Goal: Task Accomplishment & Management: Use online tool/utility

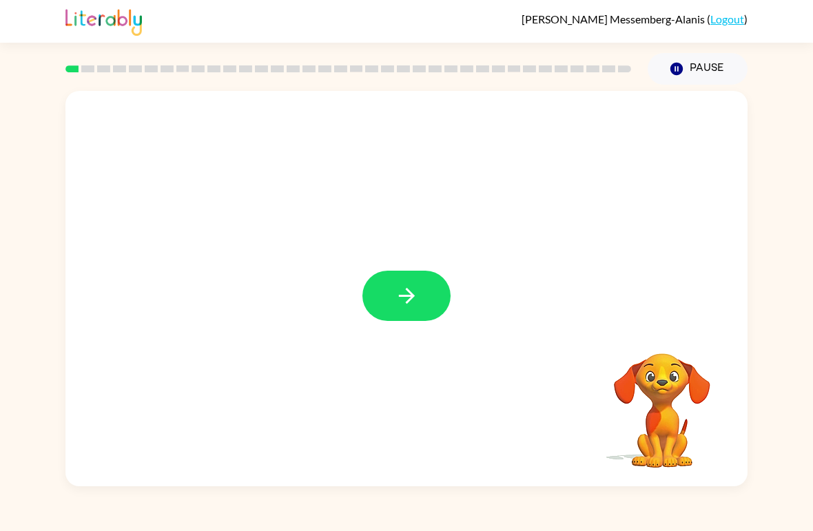
click at [388, 302] on button "button" at bounding box center [407, 296] width 88 height 50
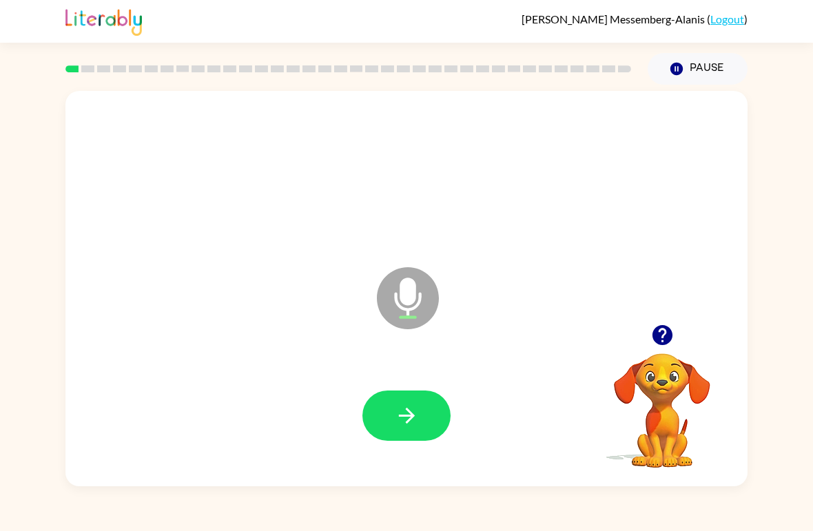
click at [437, 429] on button "button" at bounding box center [407, 416] width 88 height 50
click at [420, 407] on button "button" at bounding box center [407, 416] width 88 height 50
click at [427, 418] on button "button" at bounding box center [407, 416] width 88 height 50
click at [370, 413] on button "button" at bounding box center [407, 416] width 88 height 50
click at [408, 433] on button "button" at bounding box center [407, 416] width 88 height 50
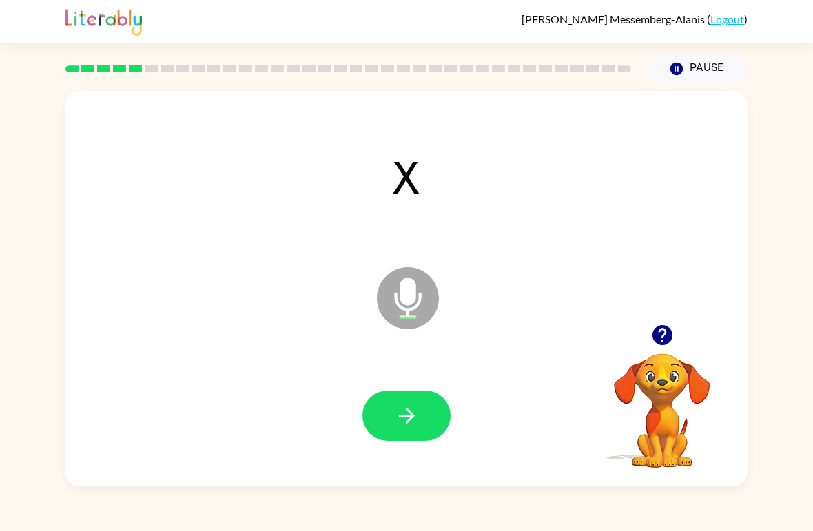
click at [402, 410] on icon "button" at bounding box center [407, 416] width 24 height 24
click at [410, 417] on icon "button" at bounding box center [406, 416] width 16 height 16
click at [402, 433] on button "button" at bounding box center [407, 416] width 88 height 50
click at [389, 402] on button "button" at bounding box center [407, 416] width 88 height 50
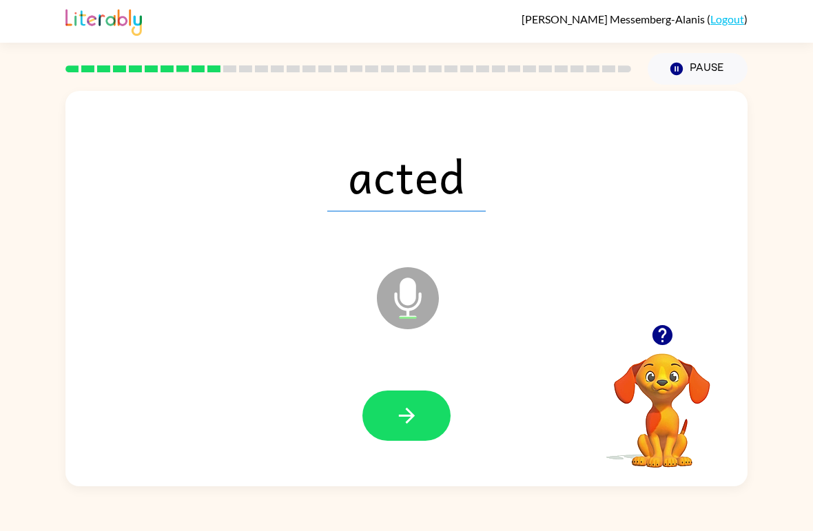
click at [400, 427] on icon "button" at bounding box center [407, 416] width 24 height 24
click at [390, 400] on button "button" at bounding box center [407, 416] width 88 height 50
click at [397, 391] on button "button" at bounding box center [407, 416] width 88 height 50
click at [393, 422] on button "button" at bounding box center [407, 416] width 88 height 50
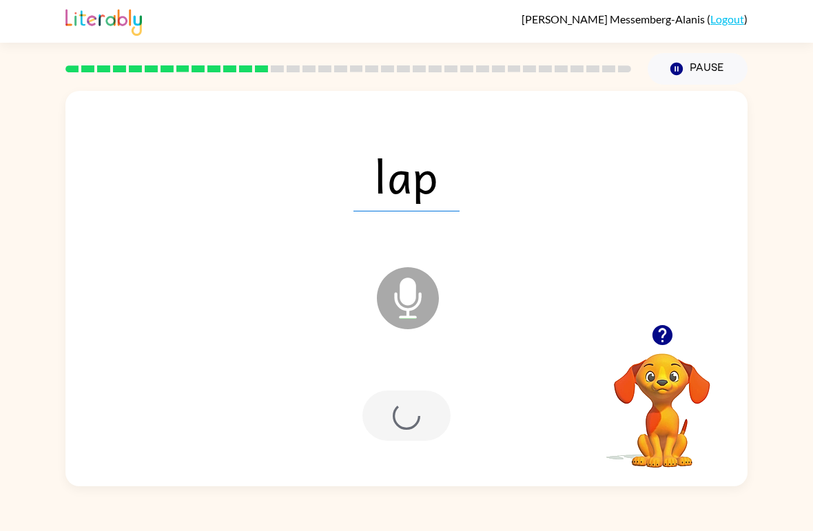
click at [392, 421] on div at bounding box center [407, 416] width 88 height 50
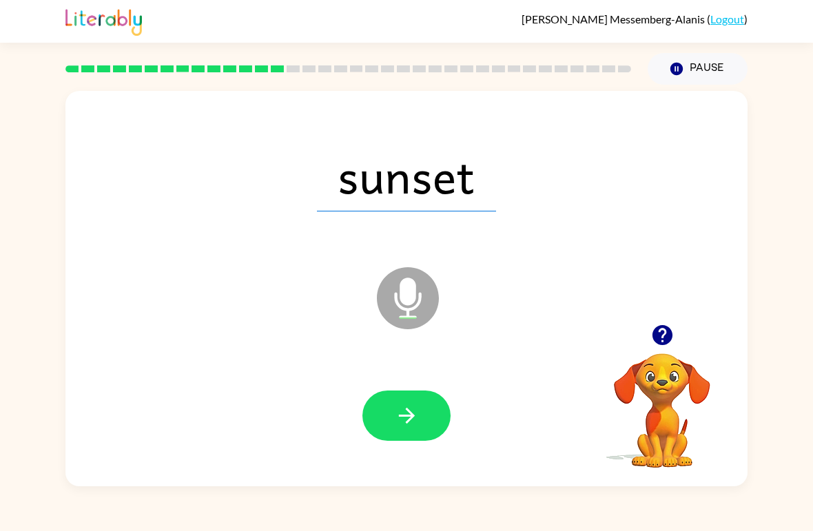
click at [423, 402] on button "button" at bounding box center [407, 416] width 88 height 50
click at [411, 405] on icon "button" at bounding box center [407, 416] width 24 height 24
click at [404, 414] on icon "button" at bounding box center [407, 416] width 24 height 24
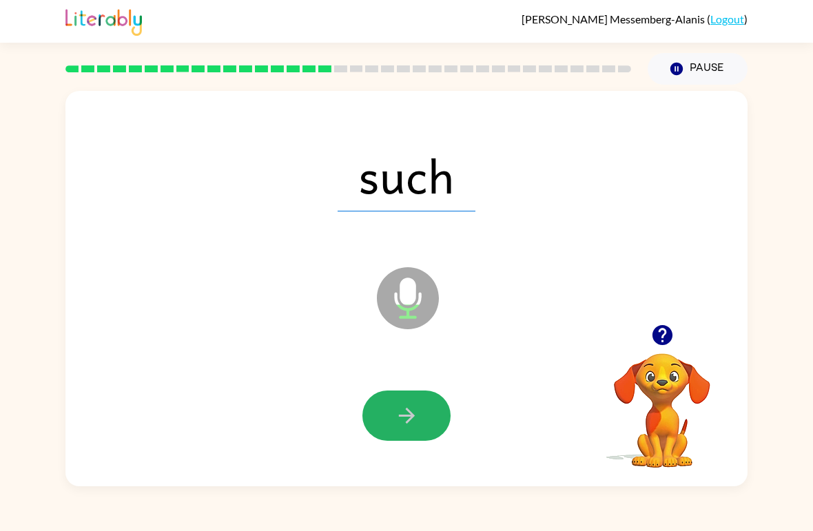
click at [415, 407] on icon "button" at bounding box center [407, 416] width 24 height 24
click at [436, 398] on button "button" at bounding box center [407, 416] width 88 height 50
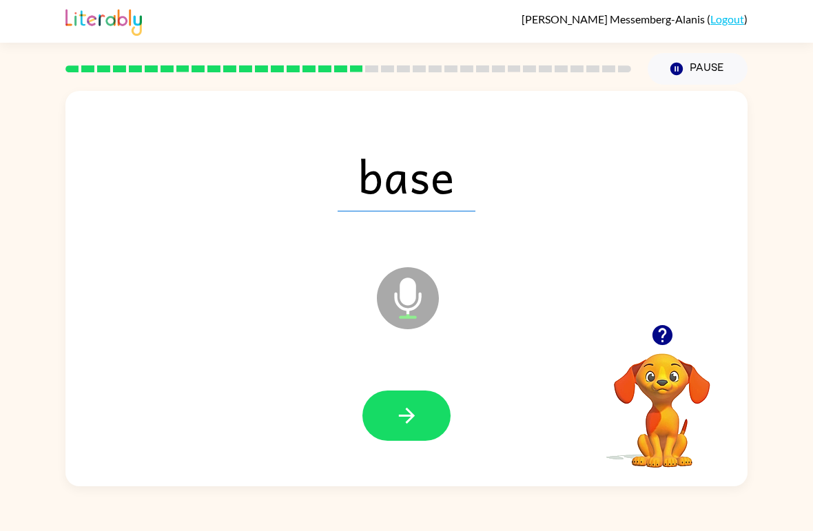
click at [423, 429] on button "button" at bounding box center [407, 416] width 88 height 50
click at [427, 423] on button "button" at bounding box center [407, 416] width 88 height 50
click at [390, 430] on button "button" at bounding box center [407, 416] width 88 height 50
click at [407, 418] on icon "button" at bounding box center [406, 416] width 16 height 16
click at [423, 433] on button "button" at bounding box center [407, 416] width 88 height 50
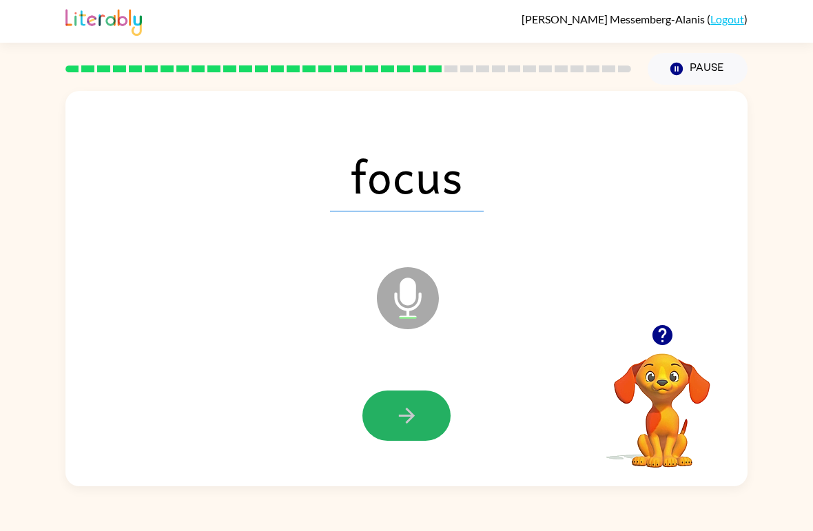
click at [421, 423] on button "button" at bounding box center [407, 416] width 88 height 50
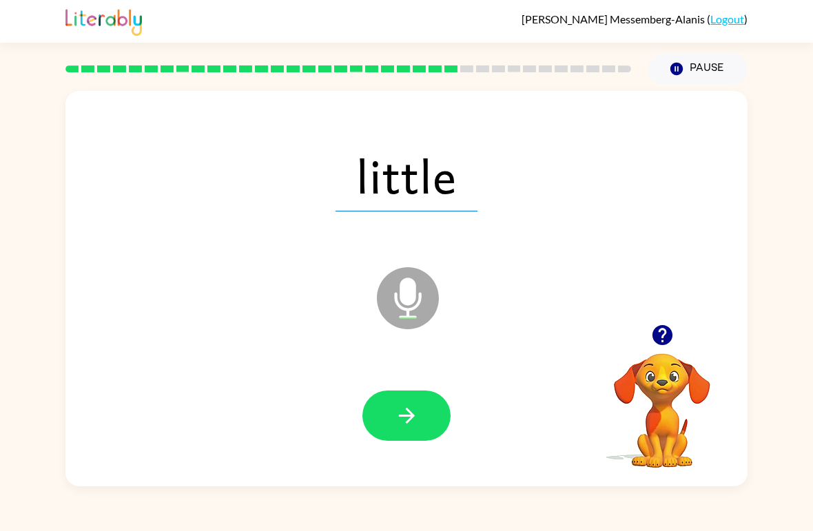
click at [409, 420] on icon "button" at bounding box center [406, 416] width 16 height 16
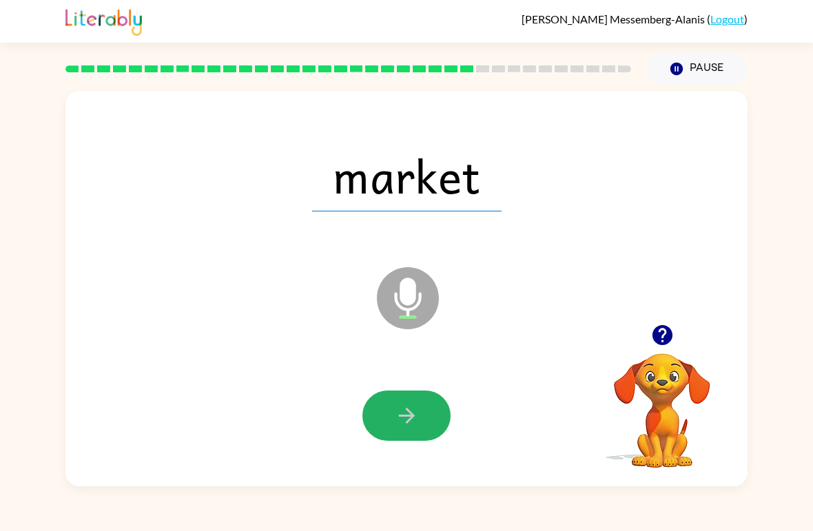
click at [395, 425] on icon "button" at bounding box center [407, 416] width 24 height 24
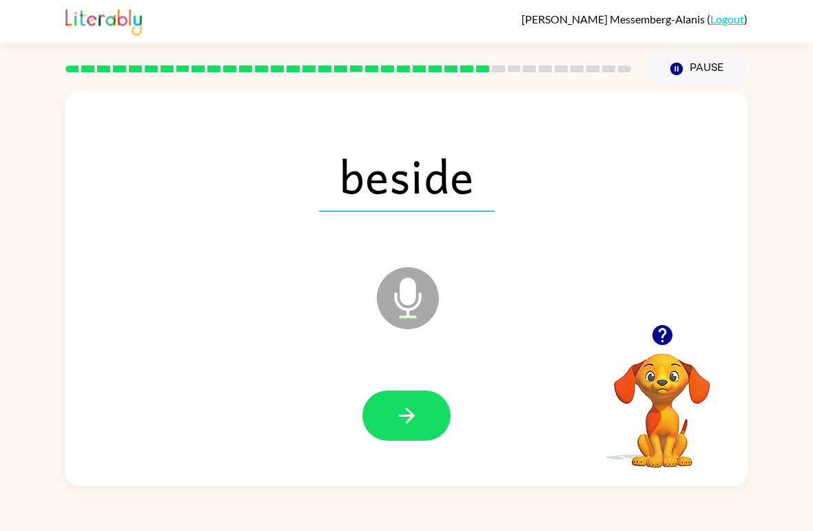
click at [423, 415] on button "button" at bounding box center [407, 416] width 88 height 50
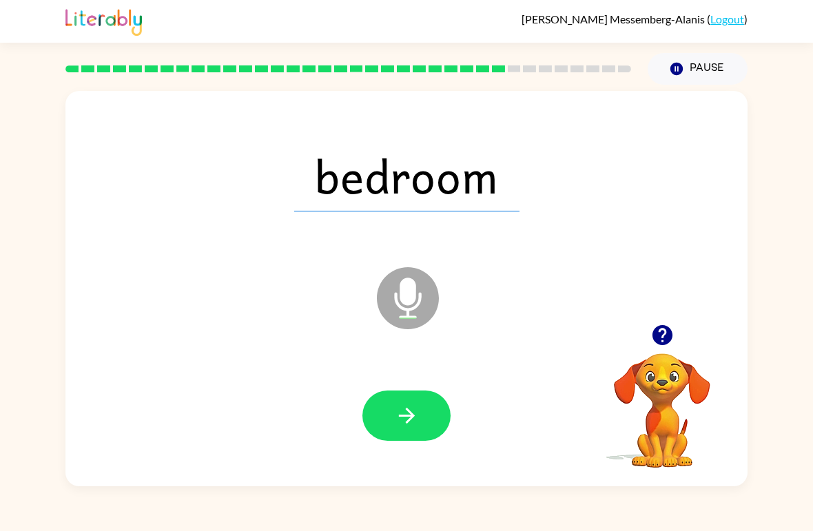
click at [414, 426] on icon "button" at bounding box center [407, 416] width 24 height 24
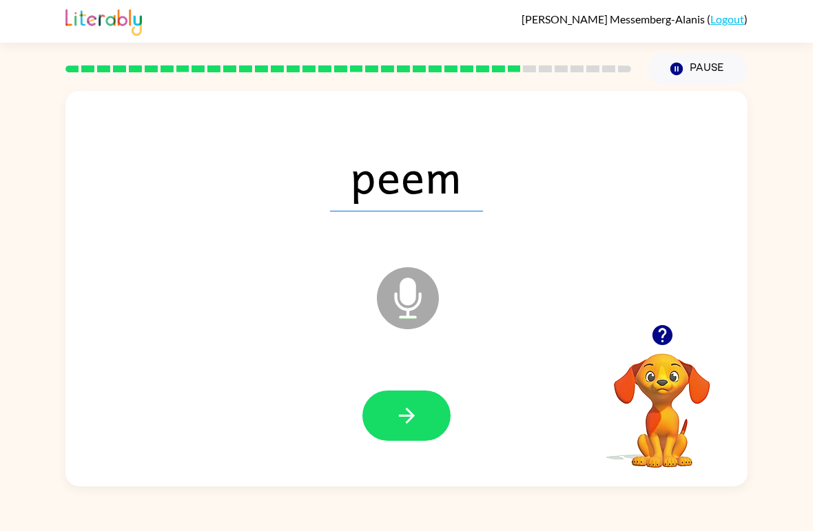
click at [407, 420] on icon "button" at bounding box center [407, 416] width 24 height 24
click at [407, 398] on button "button" at bounding box center [407, 416] width 88 height 50
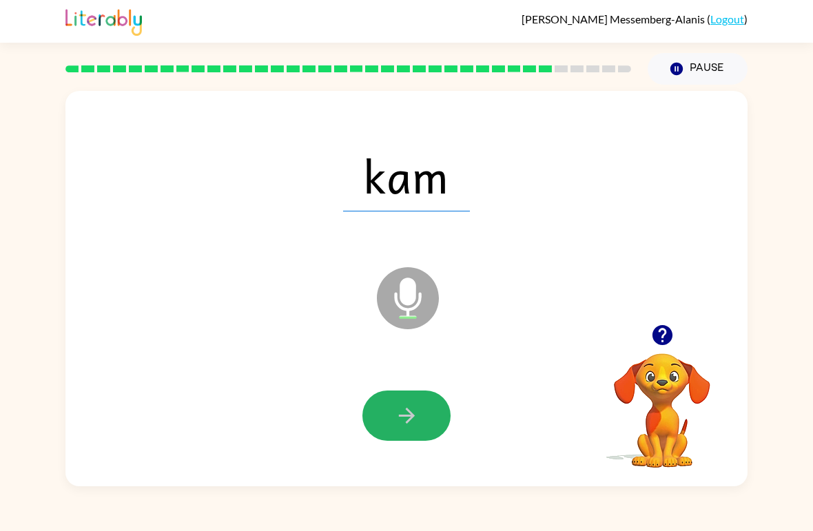
click at [409, 416] on icon "button" at bounding box center [406, 416] width 16 height 16
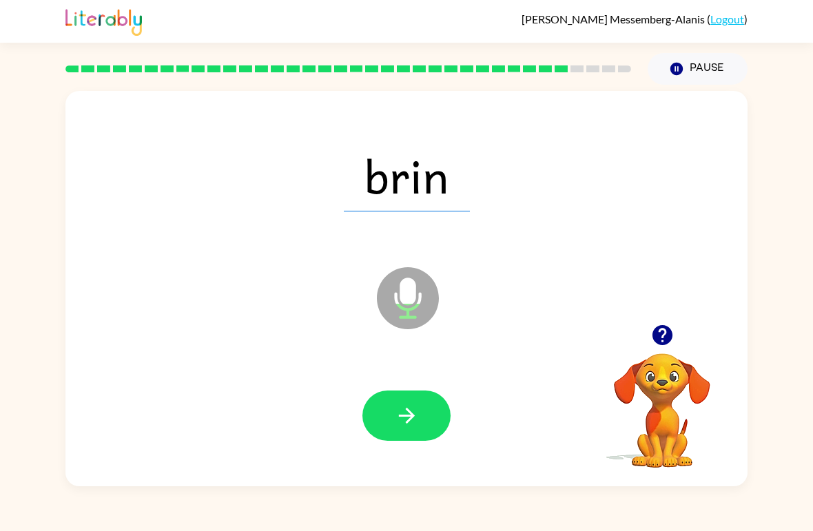
click at [414, 436] on button "button" at bounding box center [407, 416] width 88 height 50
click at [411, 440] on button "button" at bounding box center [407, 416] width 88 height 50
click at [408, 433] on button "button" at bounding box center [407, 416] width 88 height 50
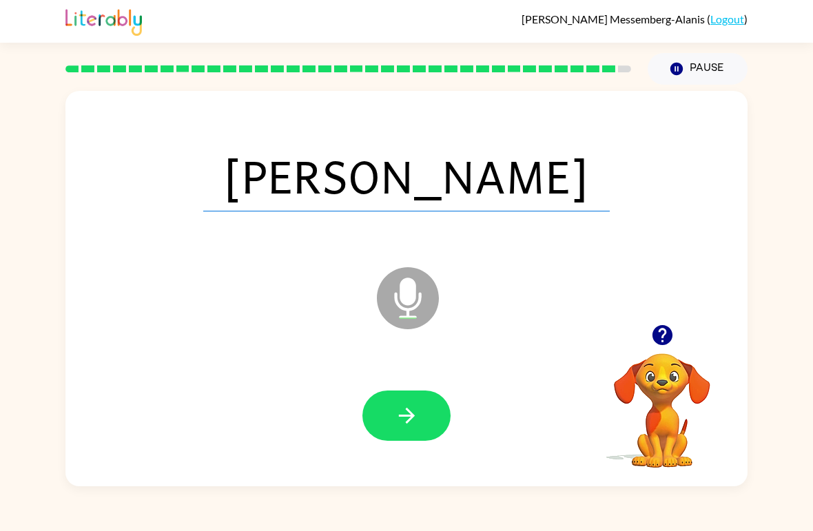
click at [419, 440] on button "button" at bounding box center [407, 416] width 88 height 50
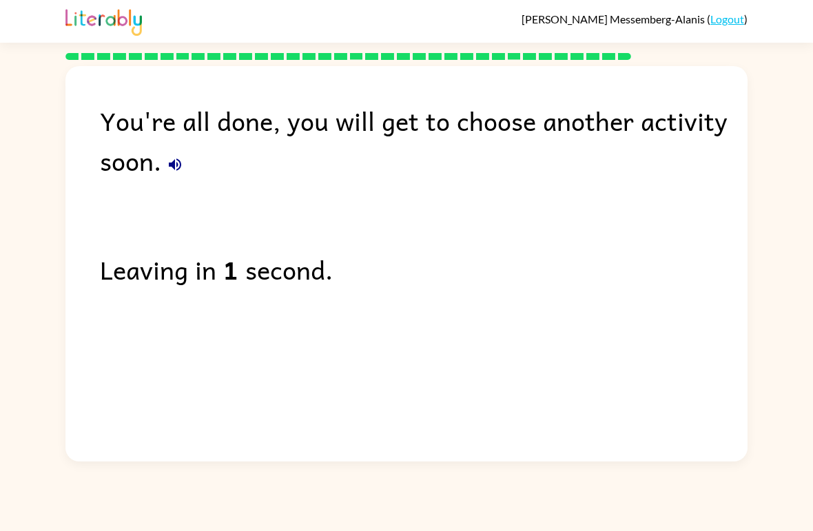
click at [165, 166] on button "button" at bounding box center [175, 165] width 28 height 28
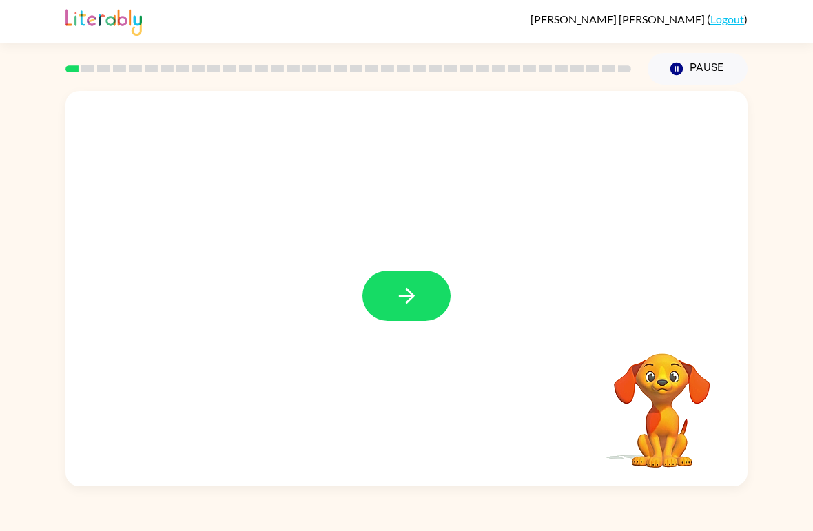
click at [412, 298] on icon "button" at bounding box center [406, 296] width 16 height 16
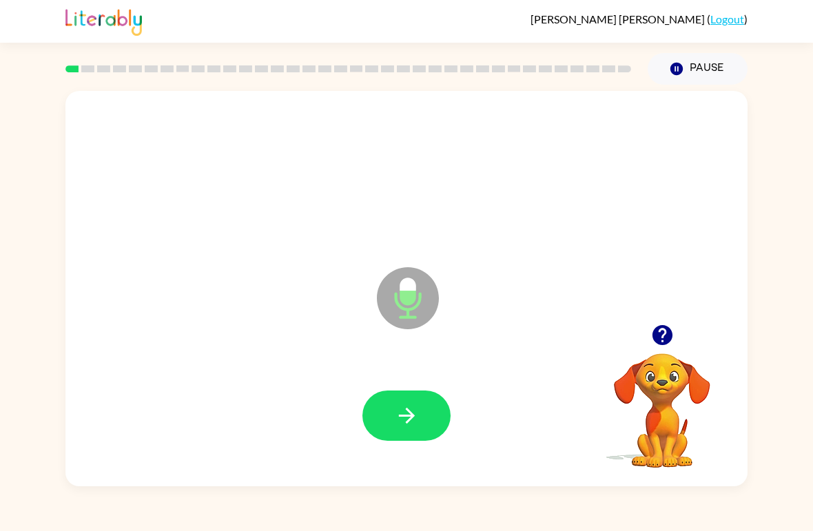
click at [388, 411] on button "button" at bounding box center [407, 416] width 88 height 50
click at [401, 387] on div at bounding box center [406, 417] width 655 height 114
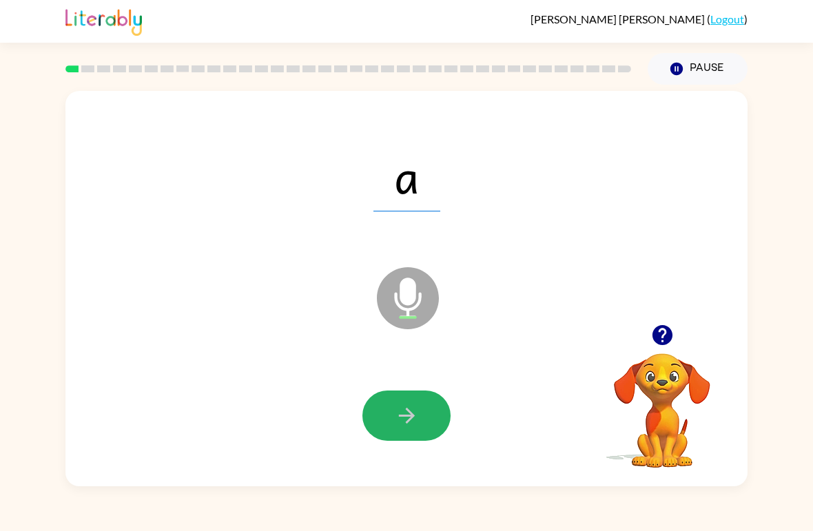
click at [391, 410] on button "button" at bounding box center [407, 416] width 88 height 50
click at [388, 428] on button "button" at bounding box center [407, 416] width 88 height 50
click at [393, 425] on button "button" at bounding box center [407, 416] width 88 height 50
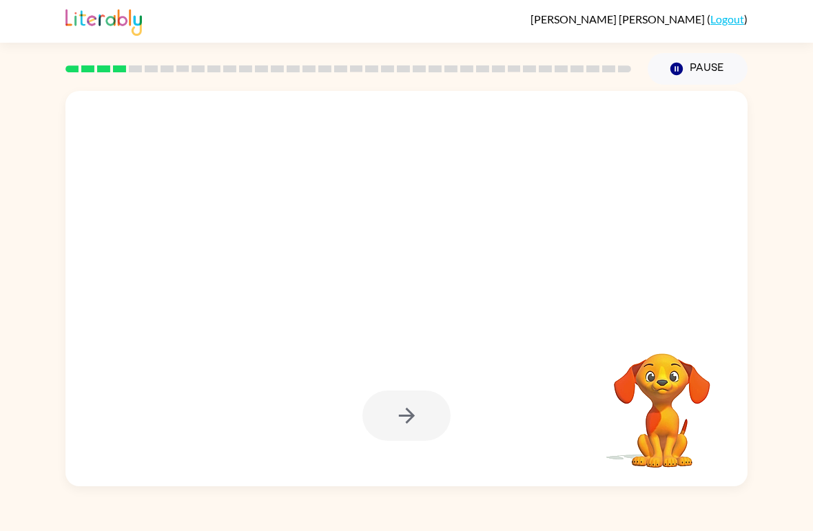
click at [702, 68] on button "Pause Pause" at bounding box center [698, 69] width 100 height 32
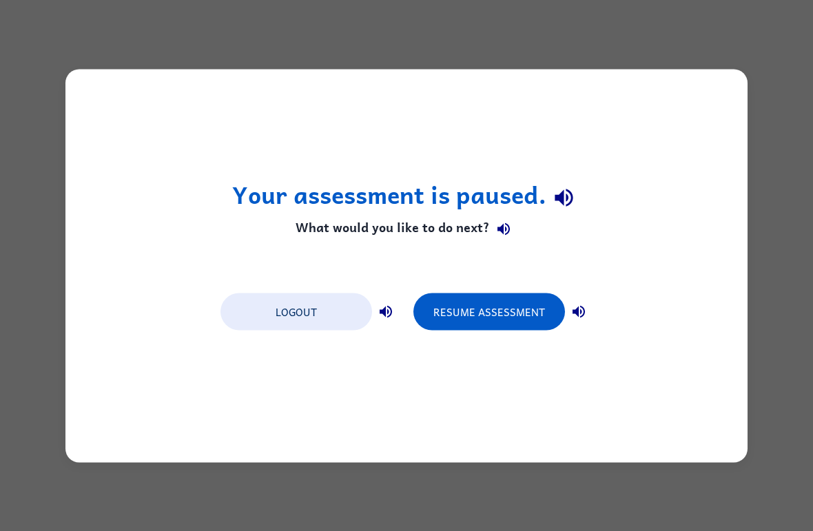
click at [686, 402] on div "Your assessment is paused. What would you like to do next? Logout Resume Assess…" at bounding box center [406, 266] width 682 height 394
click at [525, 318] on button "Resume Assessment" at bounding box center [490, 311] width 152 height 37
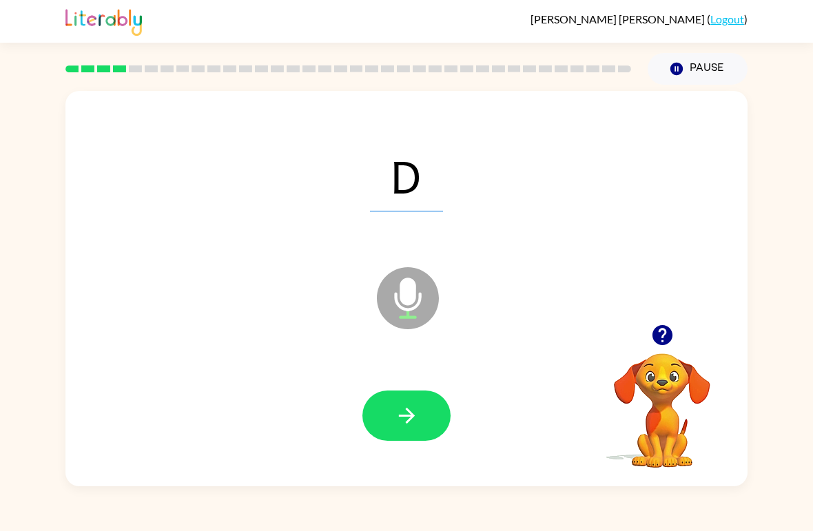
click at [427, 416] on button "button" at bounding box center [407, 416] width 88 height 50
click at [440, 419] on button "button" at bounding box center [407, 416] width 88 height 50
click at [422, 414] on button "button" at bounding box center [407, 416] width 88 height 50
click at [419, 418] on button "button" at bounding box center [407, 416] width 88 height 50
click at [419, 436] on button "button" at bounding box center [407, 416] width 88 height 50
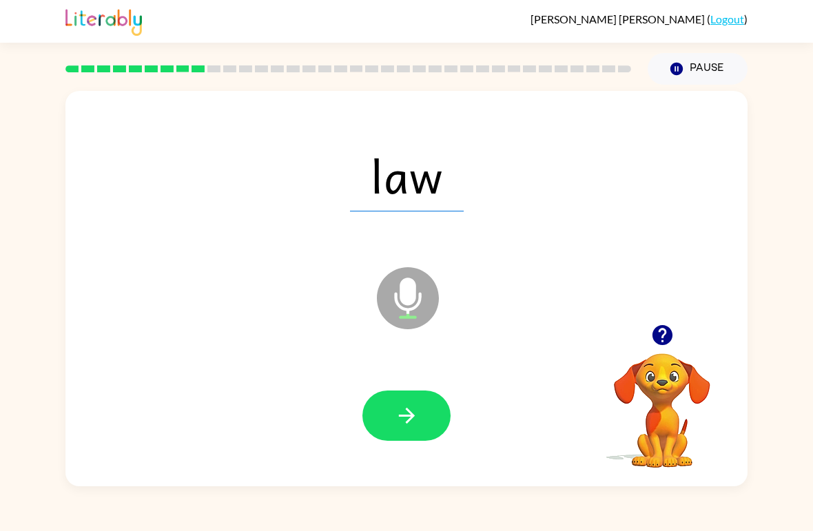
click at [423, 416] on button "button" at bounding box center [407, 416] width 88 height 50
click at [414, 412] on icon "button" at bounding box center [407, 416] width 24 height 24
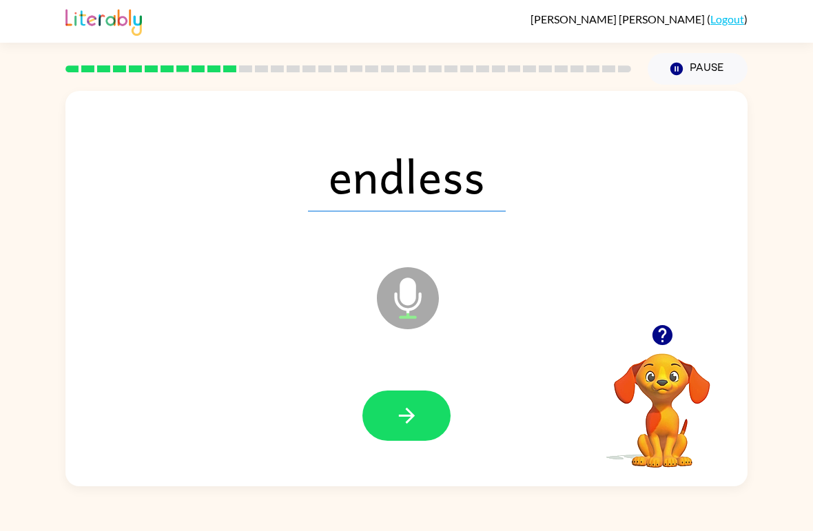
click at [436, 409] on button "button" at bounding box center [407, 416] width 88 height 50
click at [389, 433] on button "button" at bounding box center [407, 416] width 88 height 50
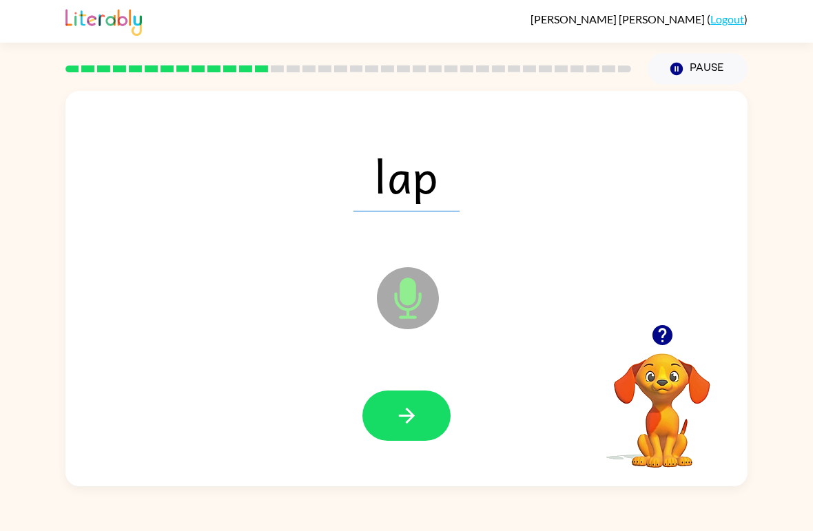
click at [411, 426] on icon "button" at bounding box center [407, 416] width 24 height 24
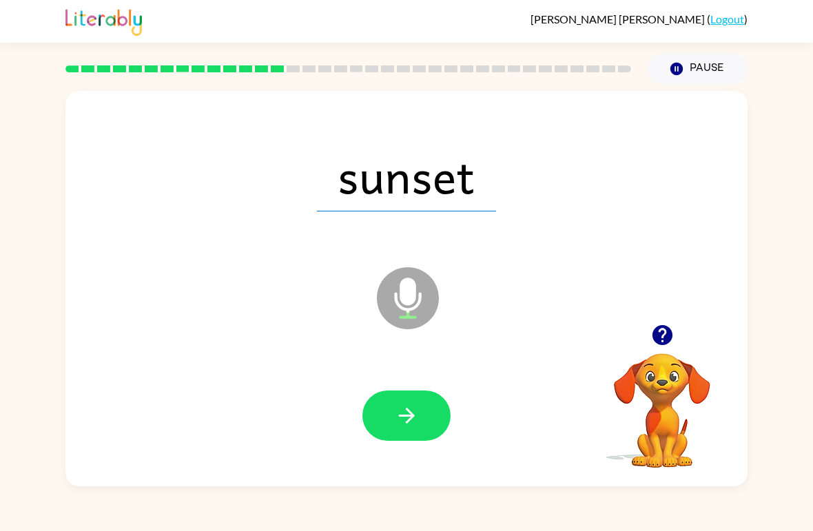
click at [411, 412] on icon "button" at bounding box center [407, 416] width 24 height 24
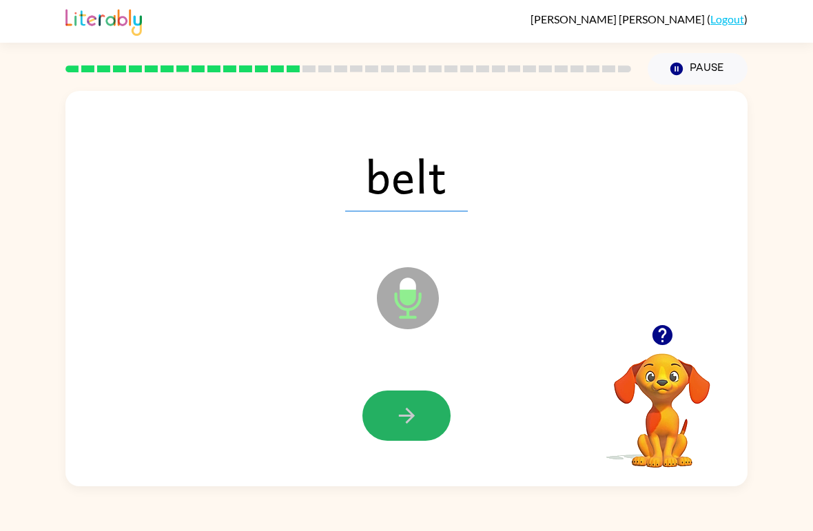
click at [424, 403] on button "button" at bounding box center [407, 416] width 88 height 50
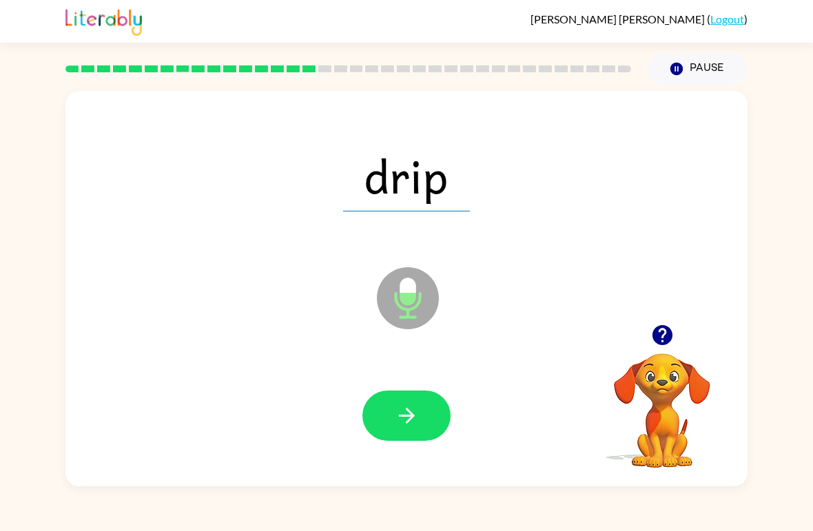
click at [414, 418] on icon "button" at bounding box center [407, 416] width 24 height 24
click at [418, 417] on icon "button" at bounding box center [407, 416] width 24 height 24
click at [429, 410] on button "button" at bounding box center [407, 416] width 88 height 50
click at [417, 419] on icon "button" at bounding box center [407, 416] width 24 height 24
click at [418, 412] on icon "button" at bounding box center [407, 416] width 24 height 24
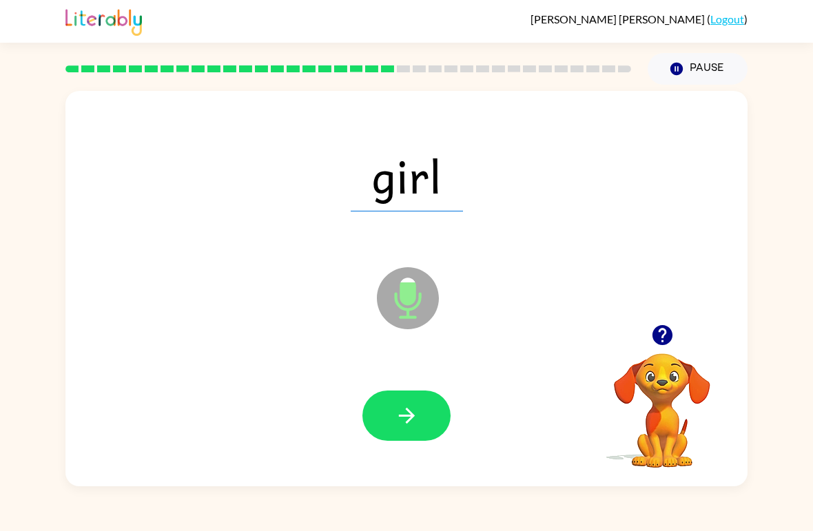
click at [409, 431] on button "button" at bounding box center [407, 416] width 88 height 50
click at [409, 422] on icon "button" at bounding box center [406, 416] width 16 height 16
click at [424, 424] on button "button" at bounding box center [407, 416] width 88 height 50
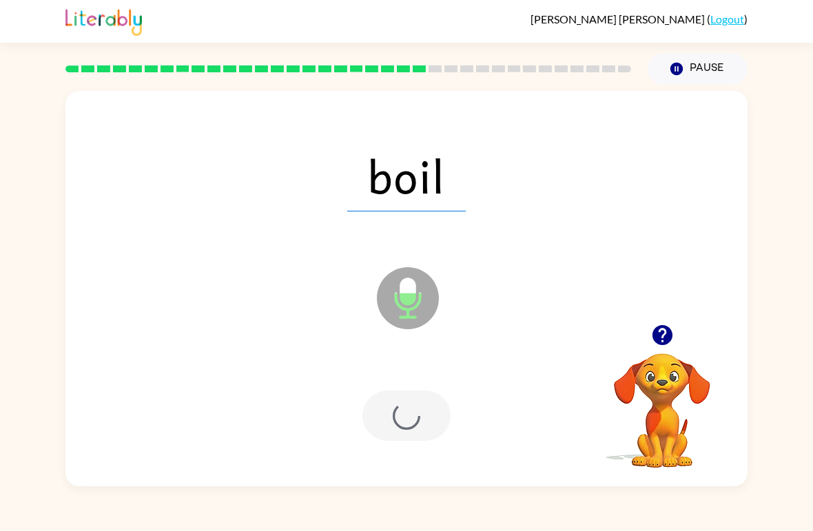
click at [424, 424] on div at bounding box center [407, 416] width 88 height 50
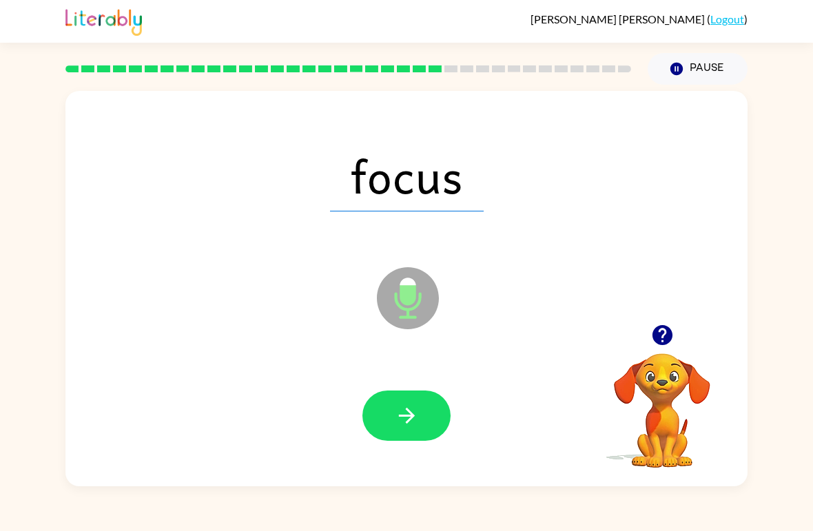
click at [425, 415] on button "button" at bounding box center [407, 416] width 88 height 50
click at [416, 423] on icon "button" at bounding box center [407, 416] width 24 height 24
click at [436, 396] on button "button" at bounding box center [407, 416] width 88 height 50
click at [448, 448] on div at bounding box center [406, 417] width 655 height 114
click at [459, 407] on div at bounding box center [406, 417] width 655 height 114
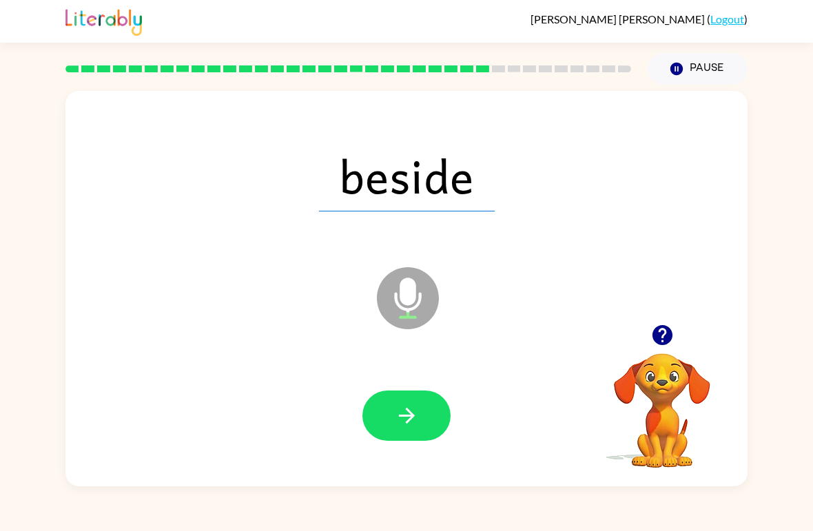
click at [430, 409] on button "button" at bounding box center [407, 416] width 88 height 50
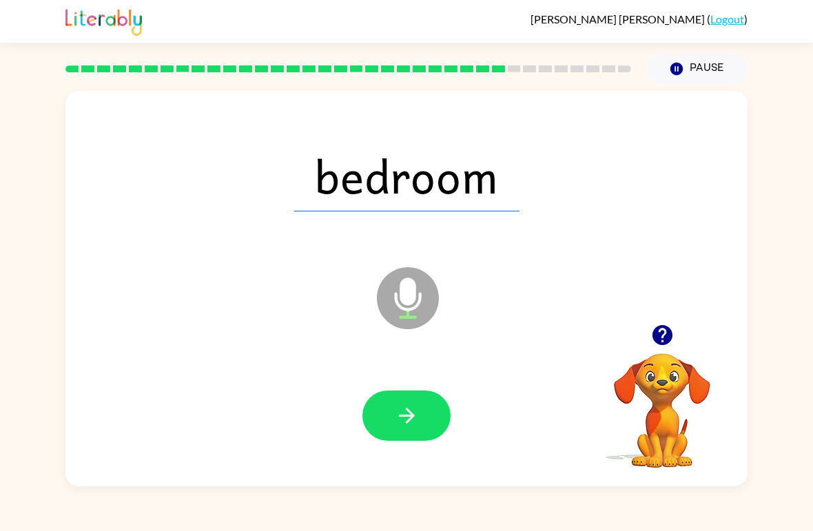
click at [431, 420] on button "button" at bounding box center [407, 416] width 88 height 50
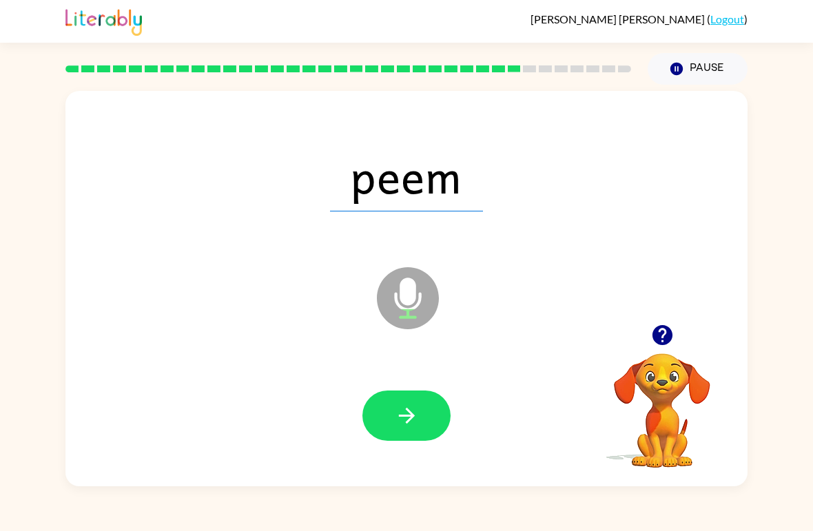
click at [413, 398] on button "button" at bounding box center [407, 416] width 88 height 50
click at [416, 409] on icon "button" at bounding box center [407, 416] width 24 height 24
click at [405, 414] on icon "button" at bounding box center [407, 416] width 24 height 24
click at [407, 409] on icon "button" at bounding box center [407, 416] width 24 height 24
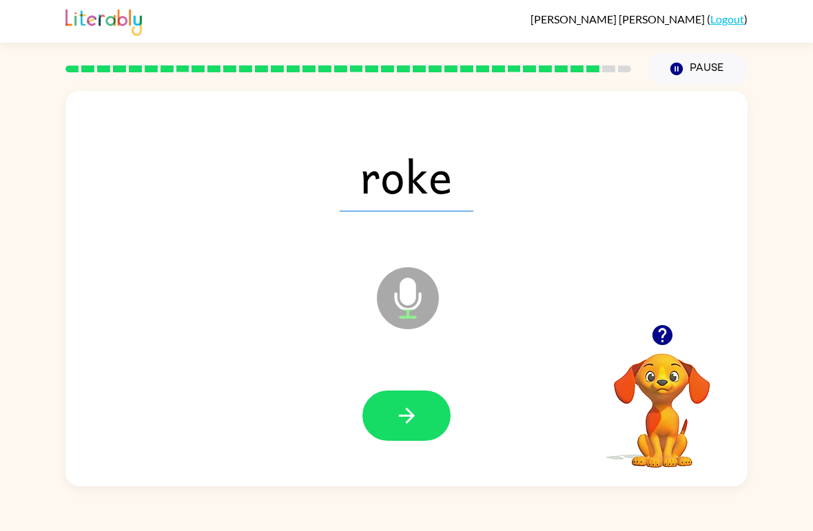
click at [428, 415] on button "button" at bounding box center [407, 416] width 88 height 50
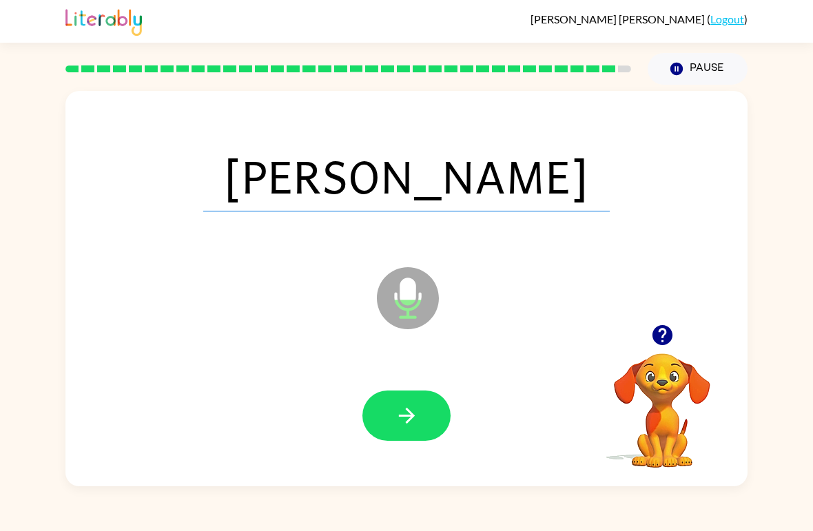
click at [438, 434] on button "button" at bounding box center [407, 416] width 88 height 50
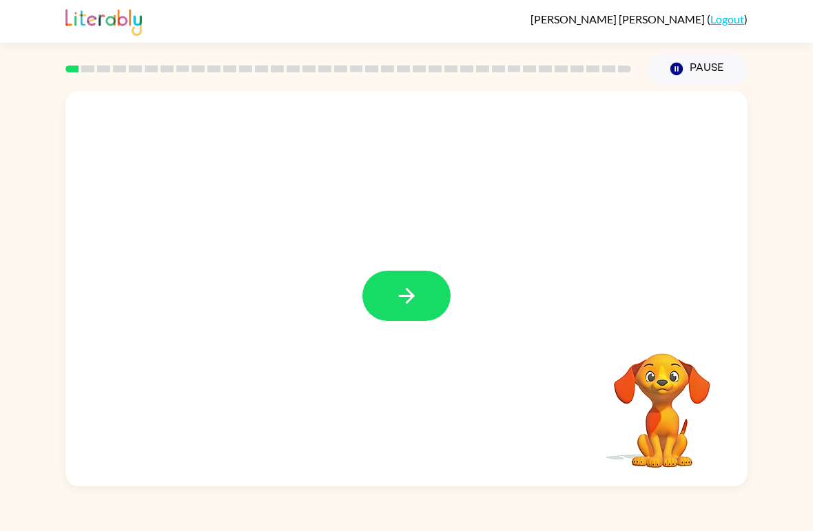
click at [418, 301] on icon "button" at bounding box center [407, 296] width 24 height 24
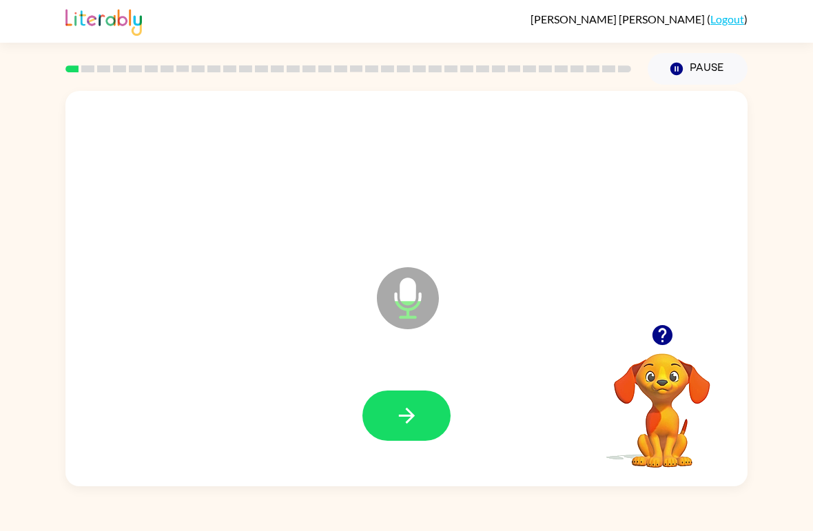
click at [407, 400] on button "button" at bounding box center [407, 416] width 88 height 50
click at [395, 422] on icon "button" at bounding box center [407, 416] width 24 height 24
click at [406, 413] on icon "button" at bounding box center [407, 416] width 24 height 24
click at [416, 417] on icon "button" at bounding box center [407, 416] width 24 height 24
click at [408, 409] on icon "button" at bounding box center [407, 416] width 24 height 24
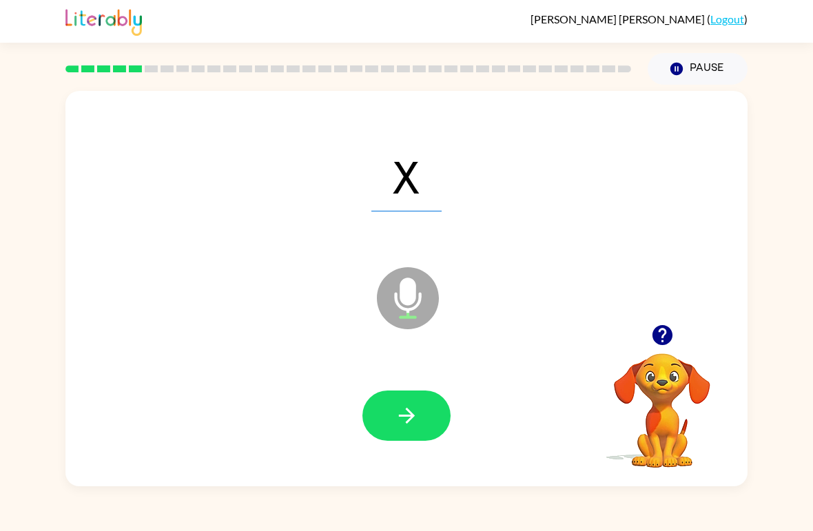
click at [395, 416] on icon "button" at bounding box center [407, 416] width 24 height 24
click at [412, 422] on icon "button" at bounding box center [407, 416] width 24 height 24
click at [418, 420] on icon "button" at bounding box center [407, 416] width 24 height 24
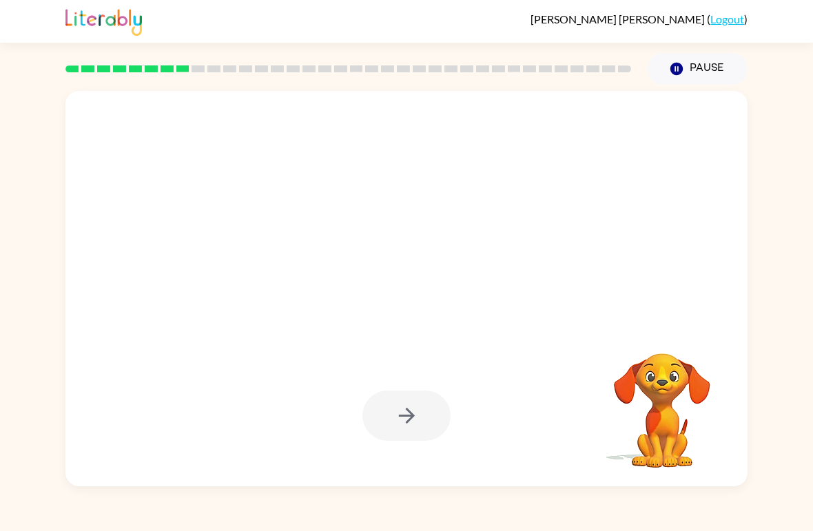
click at [373, 456] on div at bounding box center [406, 417] width 655 height 114
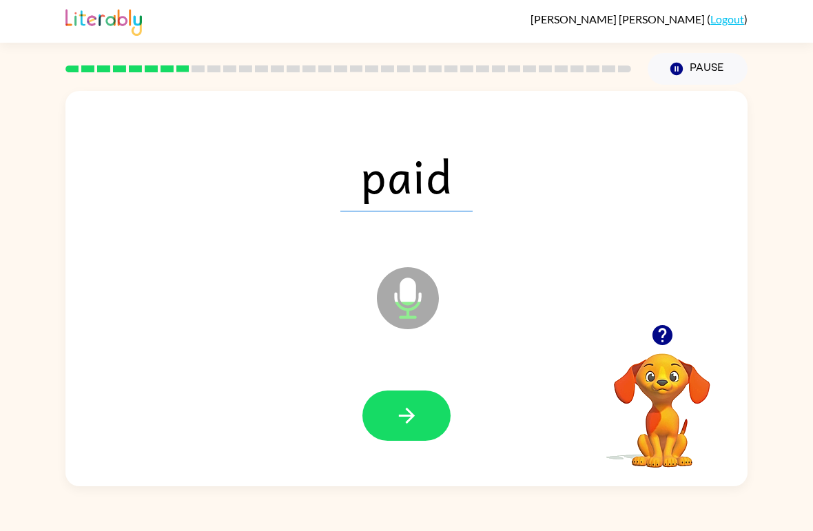
click at [404, 418] on icon "button" at bounding box center [407, 416] width 24 height 24
click at [427, 428] on button "button" at bounding box center [407, 416] width 88 height 50
click at [420, 427] on button "button" at bounding box center [407, 416] width 88 height 50
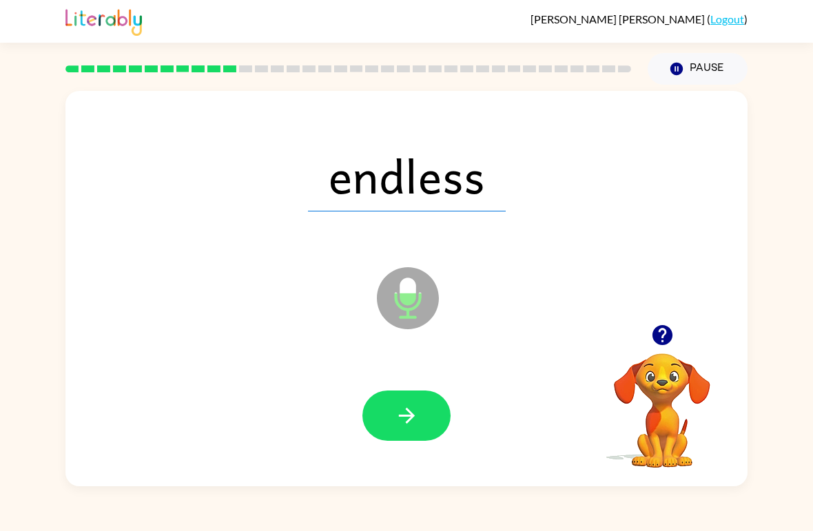
click at [401, 409] on icon "button" at bounding box center [407, 416] width 24 height 24
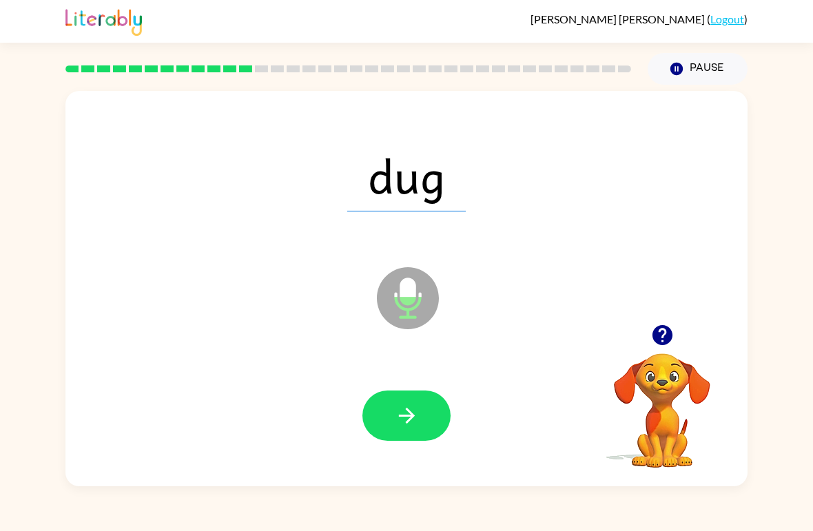
click at [407, 428] on icon "button" at bounding box center [407, 416] width 24 height 24
click at [411, 422] on icon "button" at bounding box center [407, 416] width 24 height 24
click at [409, 409] on icon "button" at bounding box center [407, 416] width 24 height 24
click at [427, 411] on button "button" at bounding box center [407, 416] width 88 height 50
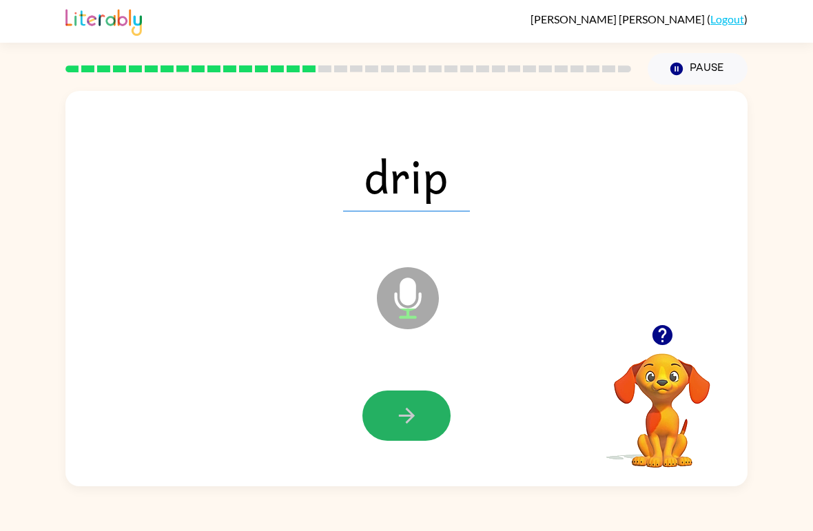
click at [418, 422] on icon "button" at bounding box center [407, 416] width 24 height 24
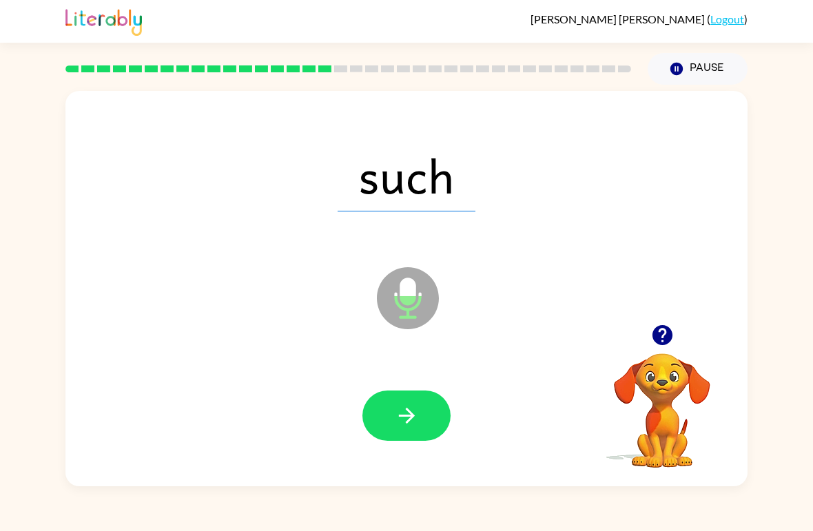
click at [420, 411] on button "button" at bounding box center [407, 416] width 88 height 50
click at [414, 429] on button "button" at bounding box center [407, 416] width 88 height 50
click at [428, 420] on button "button" at bounding box center [407, 416] width 88 height 50
click at [409, 416] on icon "button" at bounding box center [407, 416] width 24 height 24
click at [411, 417] on icon "button" at bounding box center [406, 416] width 16 height 16
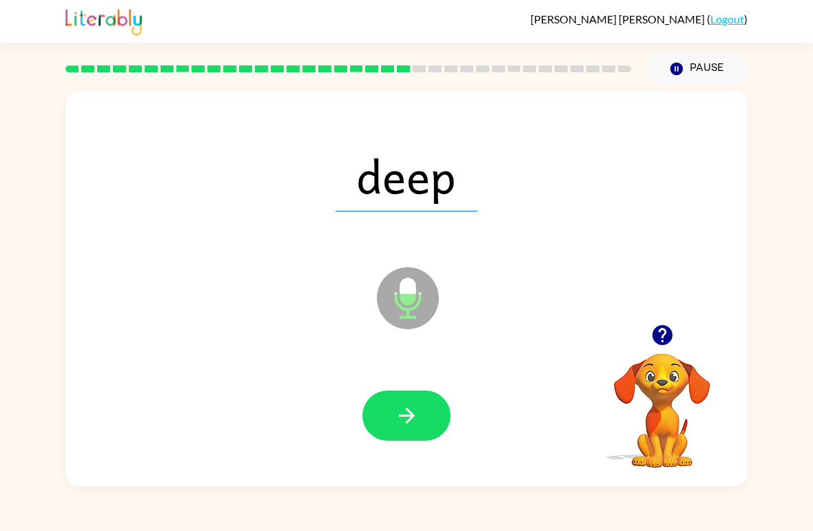
click at [415, 408] on icon "button" at bounding box center [407, 416] width 24 height 24
click at [414, 420] on icon "button" at bounding box center [407, 416] width 24 height 24
click at [416, 425] on icon "button" at bounding box center [407, 416] width 24 height 24
click at [418, 411] on icon "button" at bounding box center [407, 416] width 24 height 24
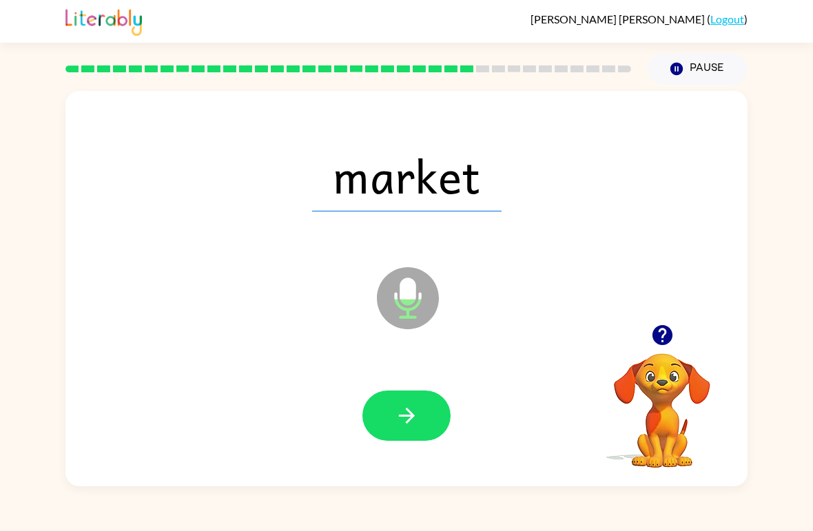
click at [421, 420] on button "button" at bounding box center [407, 416] width 88 height 50
click at [429, 414] on button "button" at bounding box center [407, 416] width 88 height 50
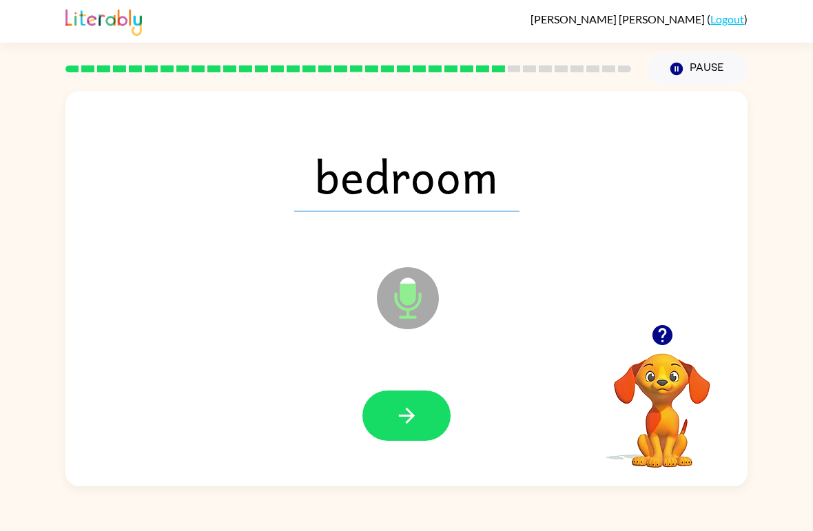
click at [432, 406] on button "button" at bounding box center [407, 416] width 88 height 50
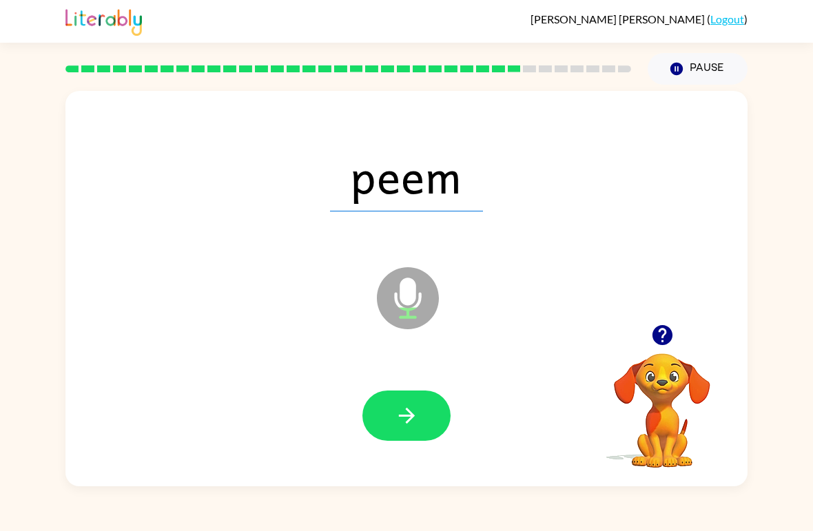
click at [410, 433] on button "button" at bounding box center [407, 416] width 88 height 50
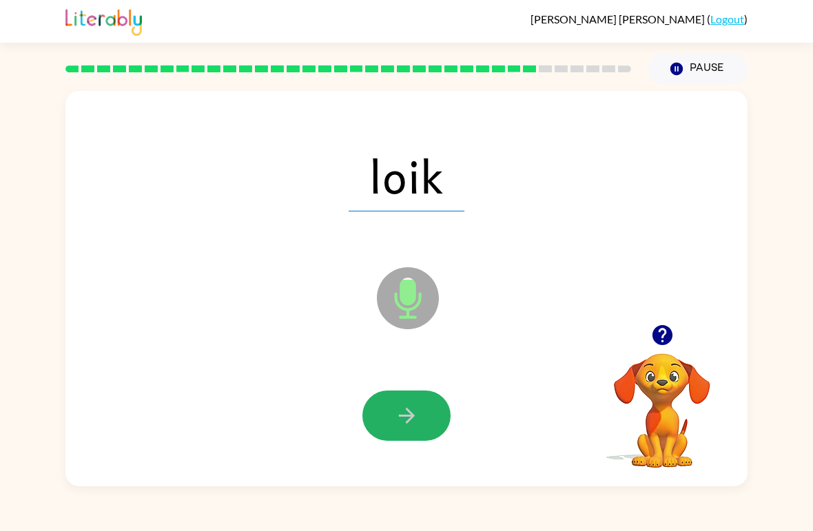
click at [408, 410] on icon "button" at bounding box center [406, 416] width 16 height 16
click at [402, 425] on icon "button" at bounding box center [407, 416] width 24 height 24
click at [435, 416] on button "button" at bounding box center [407, 416] width 88 height 50
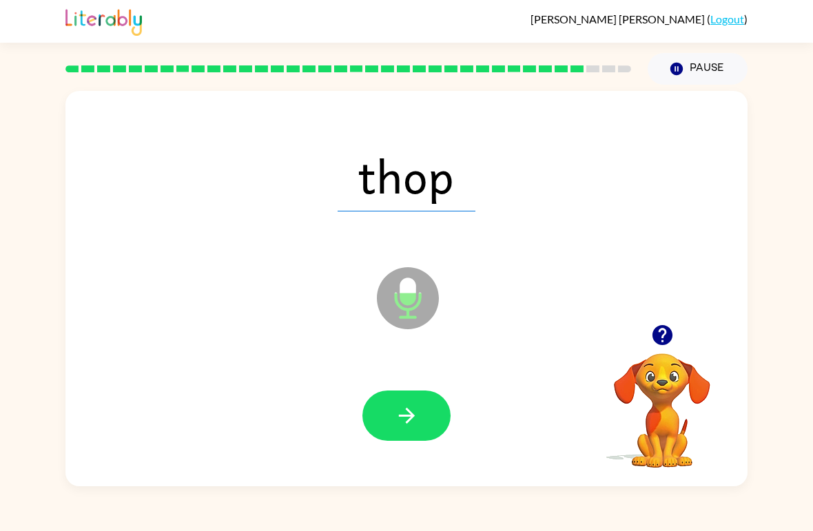
click at [405, 411] on icon "button" at bounding box center [407, 416] width 24 height 24
click at [422, 418] on button "button" at bounding box center [407, 416] width 88 height 50
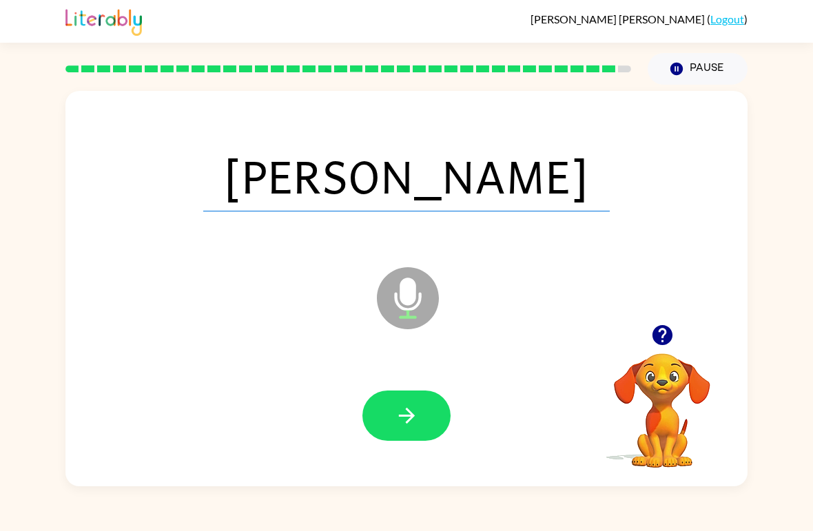
click at [413, 416] on icon "button" at bounding box center [406, 416] width 16 height 16
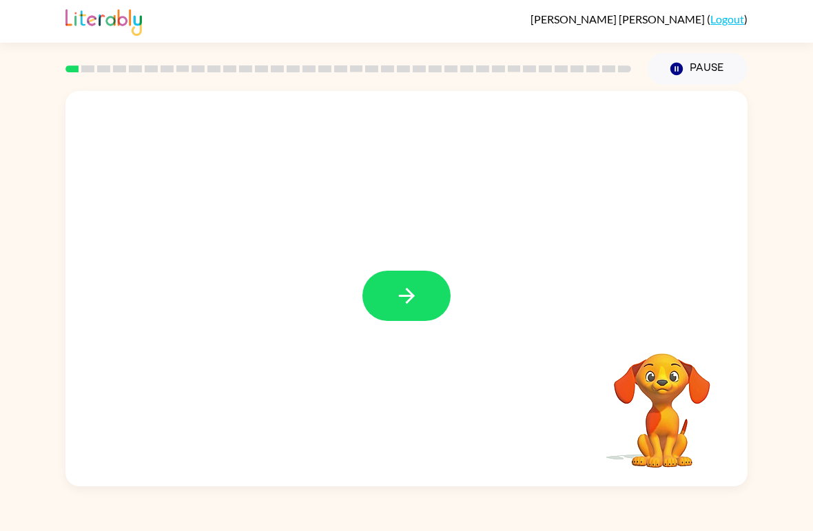
click at [404, 299] on icon "button" at bounding box center [407, 296] width 24 height 24
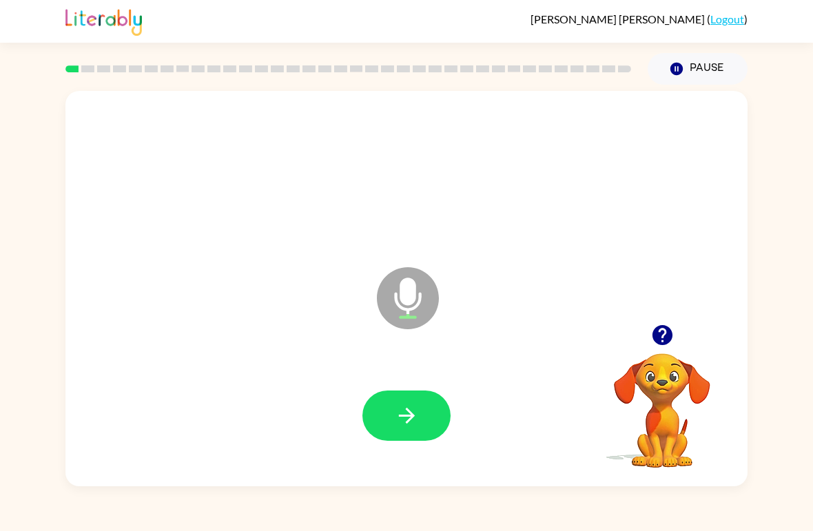
click at [416, 428] on icon "button" at bounding box center [407, 416] width 24 height 24
click at [420, 422] on button "button" at bounding box center [407, 416] width 88 height 50
click at [423, 418] on button "button" at bounding box center [407, 416] width 88 height 50
click at [410, 427] on icon "button" at bounding box center [407, 416] width 24 height 24
click at [427, 413] on button "button" at bounding box center [407, 416] width 88 height 50
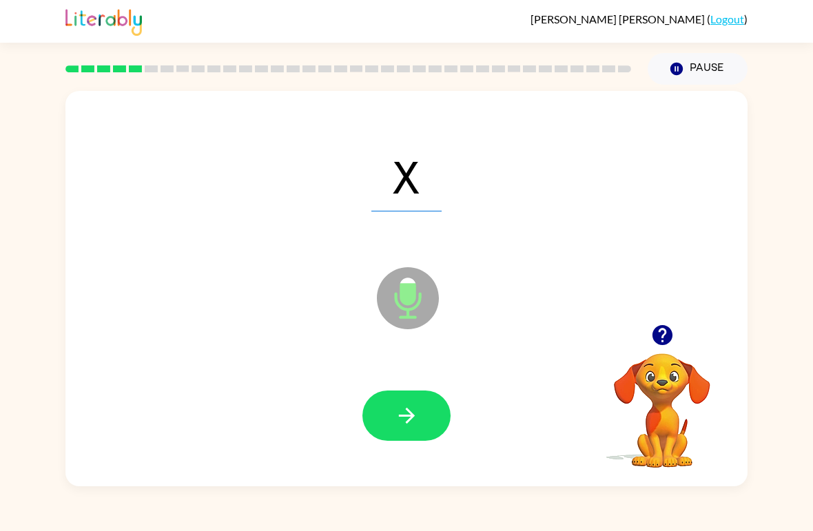
click at [425, 419] on button "button" at bounding box center [407, 416] width 88 height 50
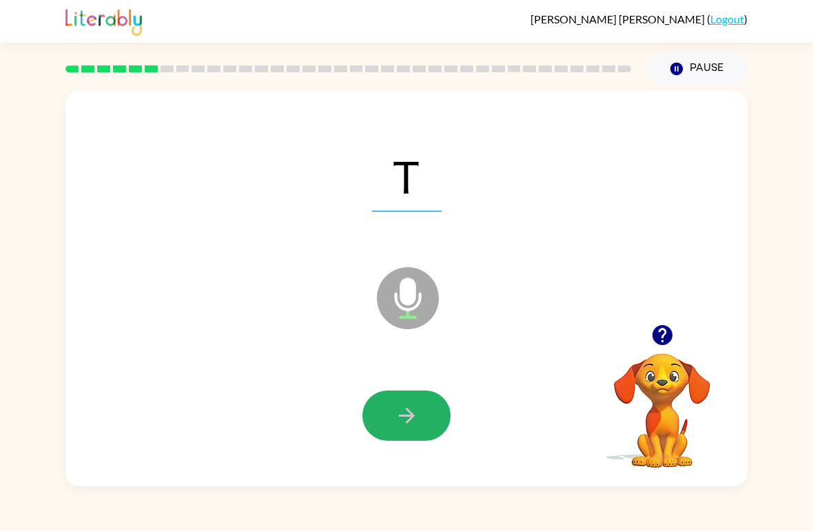
click at [438, 435] on button "button" at bounding box center [407, 416] width 88 height 50
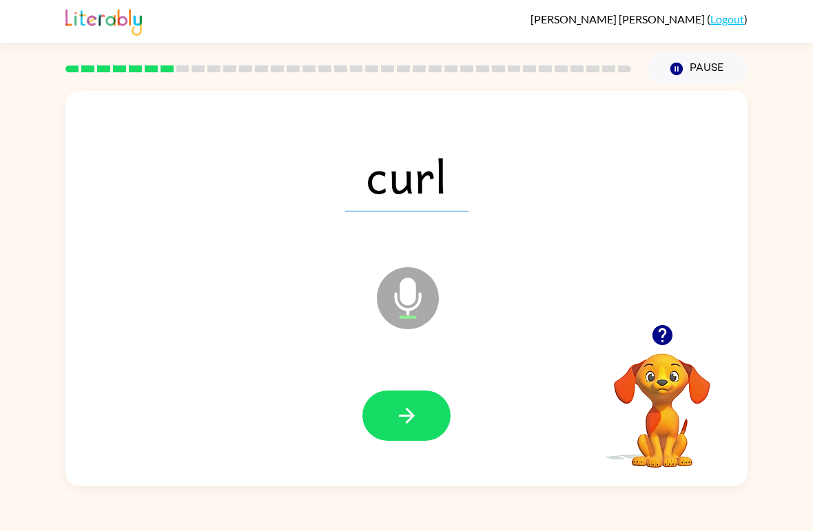
click at [414, 411] on icon "button" at bounding box center [407, 416] width 24 height 24
click at [428, 400] on button "button" at bounding box center [407, 416] width 88 height 50
click at [431, 405] on button "button" at bounding box center [407, 416] width 88 height 50
click at [422, 431] on button "button" at bounding box center [407, 416] width 88 height 50
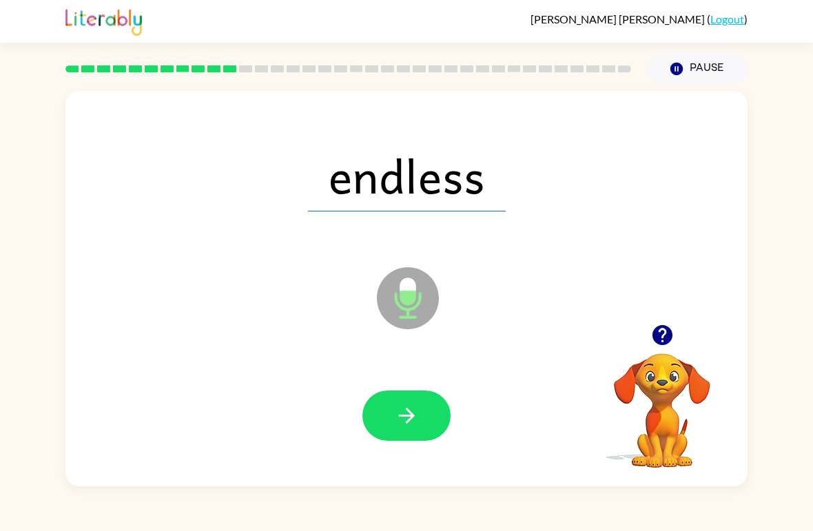
click at [420, 414] on button "button" at bounding box center [407, 416] width 88 height 50
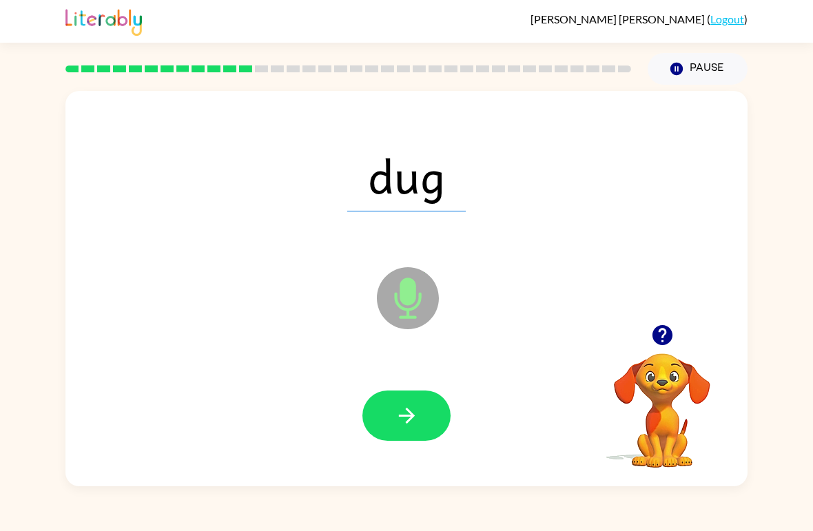
click at [411, 425] on icon "button" at bounding box center [407, 416] width 24 height 24
click at [425, 422] on button "button" at bounding box center [407, 416] width 88 height 50
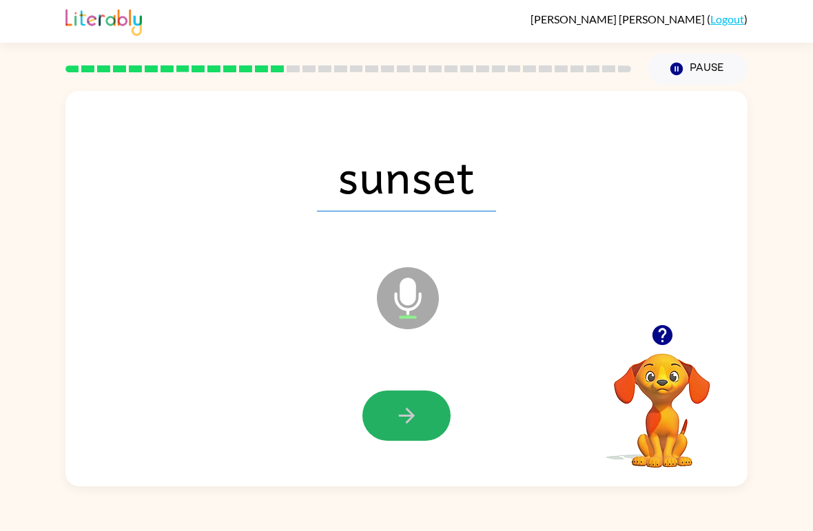
click at [420, 431] on button "button" at bounding box center [407, 416] width 88 height 50
click at [427, 427] on button "button" at bounding box center [407, 416] width 88 height 50
click at [410, 414] on icon "button" at bounding box center [406, 416] width 16 height 16
click at [418, 422] on icon "button" at bounding box center [407, 416] width 24 height 24
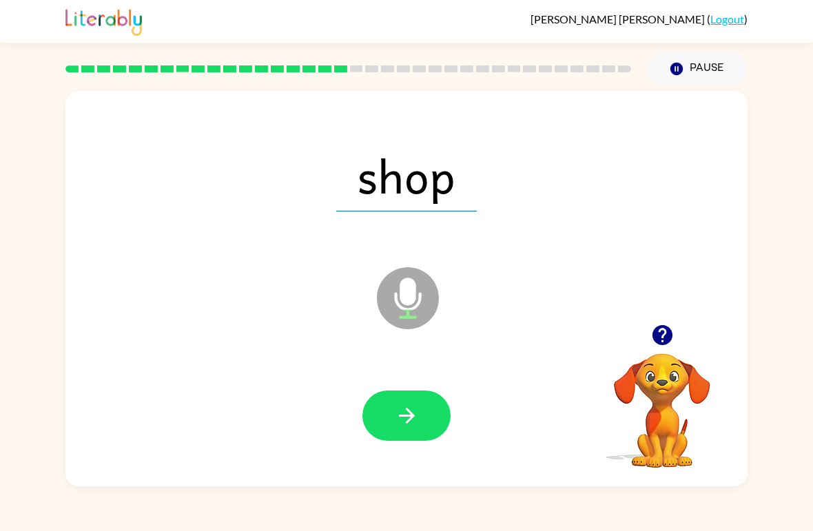
click at [428, 409] on button "button" at bounding box center [407, 416] width 88 height 50
click at [426, 408] on button "button" at bounding box center [407, 416] width 88 height 50
click at [425, 410] on button "button" at bounding box center [407, 416] width 88 height 50
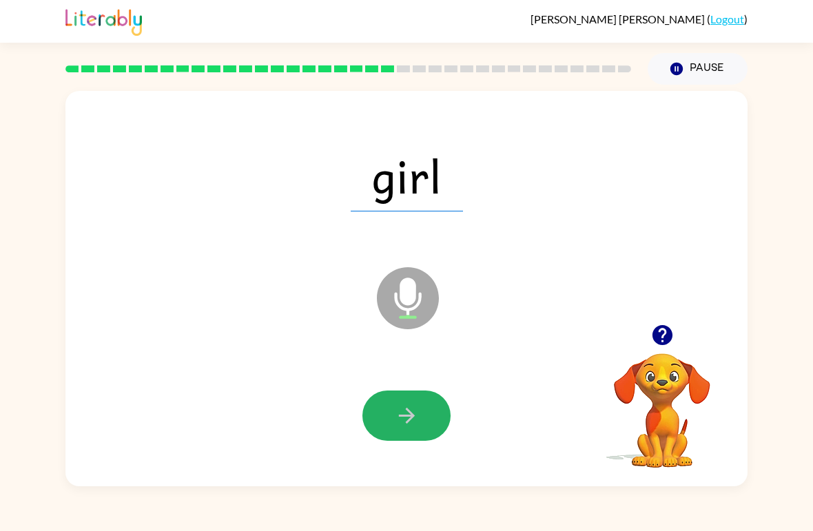
click at [427, 410] on button "button" at bounding box center [407, 416] width 88 height 50
click at [425, 417] on button "button" at bounding box center [407, 416] width 88 height 50
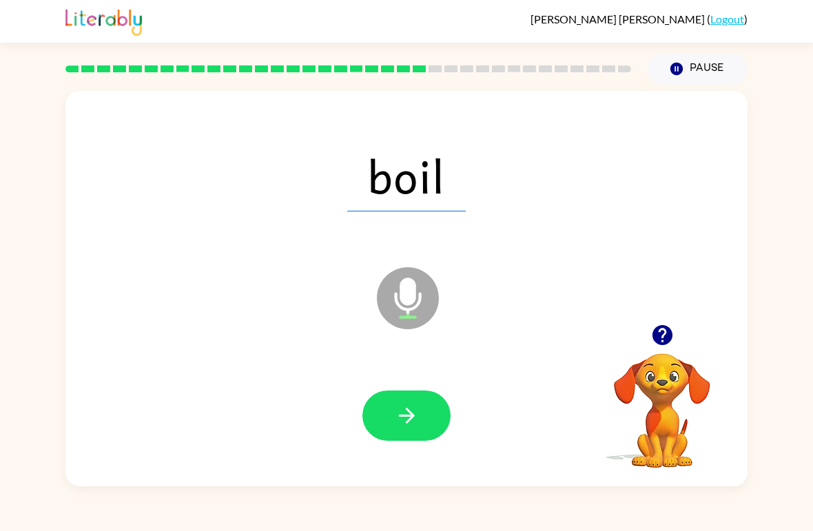
click at [425, 412] on button "button" at bounding box center [407, 416] width 88 height 50
click at [415, 414] on icon "button" at bounding box center [407, 416] width 24 height 24
click at [420, 409] on button "button" at bounding box center [407, 416] width 88 height 50
click at [416, 420] on icon "button" at bounding box center [407, 416] width 24 height 24
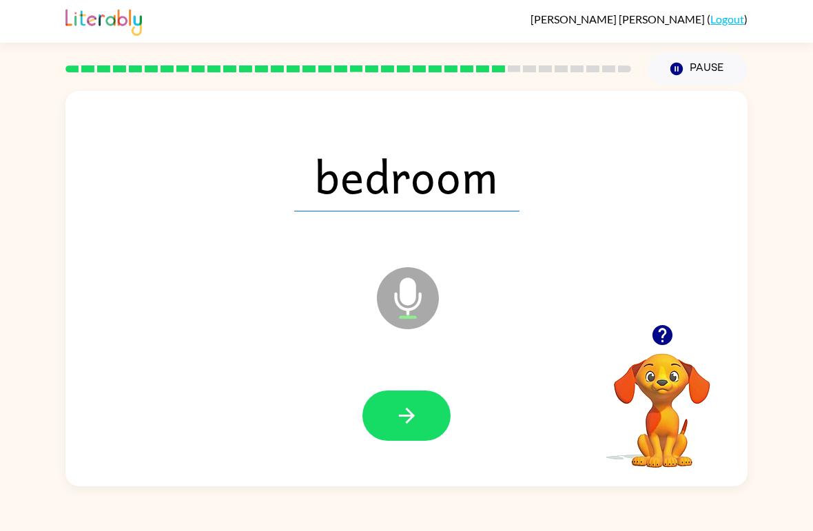
click at [420, 405] on button "button" at bounding box center [407, 416] width 88 height 50
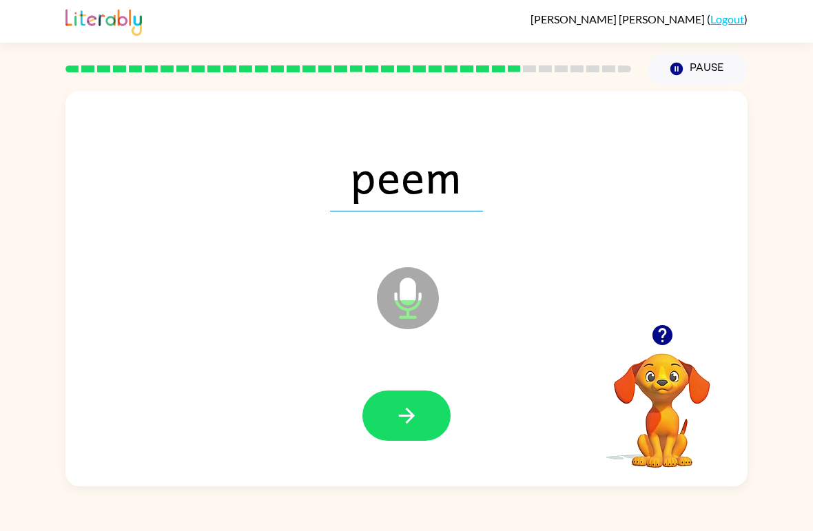
click at [432, 414] on button "button" at bounding box center [407, 416] width 88 height 50
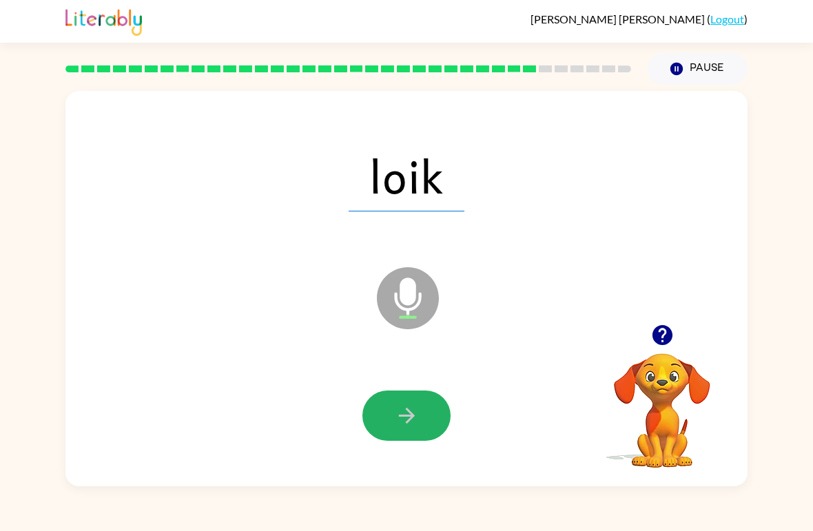
click at [433, 403] on button "button" at bounding box center [407, 416] width 88 height 50
click at [430, 427] on button "button" at bounding box center [407, 416] width 88 height 50
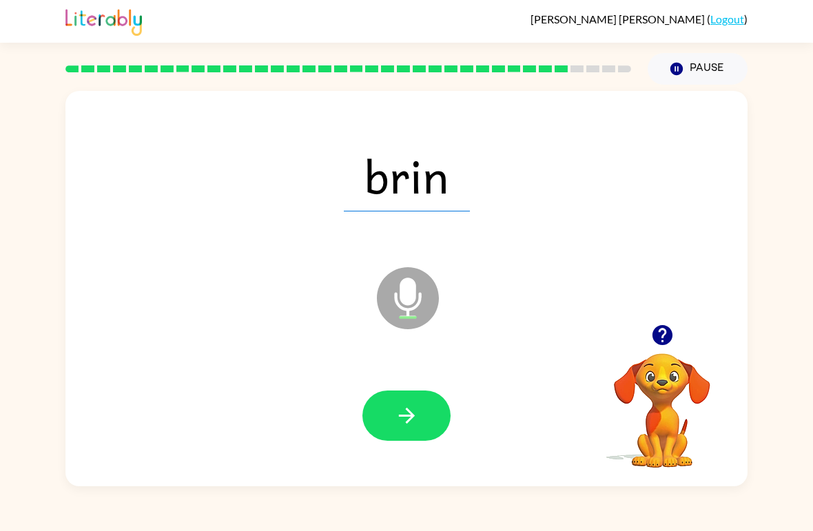
click at [420, 421] on button "button" at bounding box center [407, 416] width 88 height 50
click at [424, 417] on button "button" at bounding box center [407, 416] width 88 height 50
click at [402, 420] on icon "button" at bounding box center [407, 416] width 24 height 24
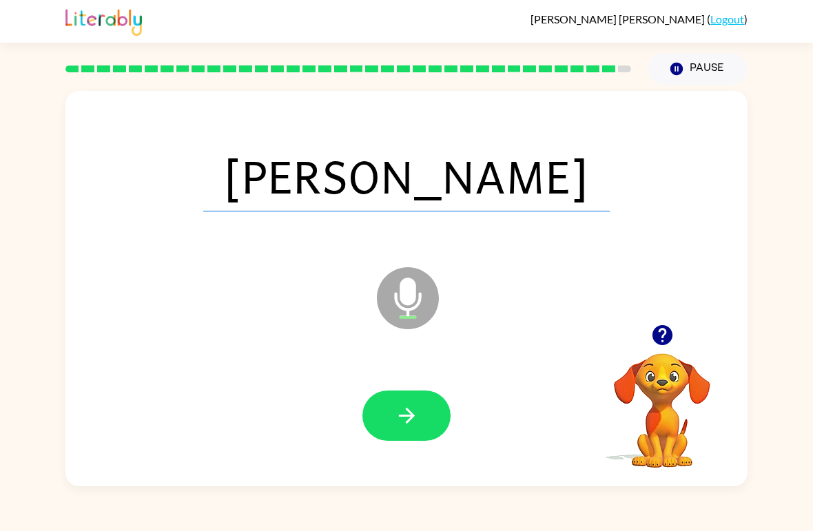
click at [426, 416] on button "button" at bounding box center [407, 416] width 88 height 50
